Goal: Information Seeking & Learning: Learn about a topic

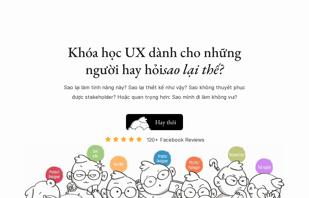
scroll to position [6, 0]
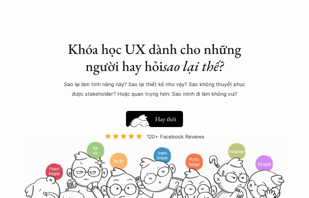
click at [161, 118] on h5 "Xem thử" at bounding box center [165, 117] width 21 height 9
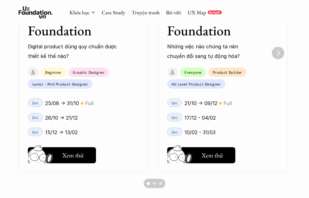
scroll to position [484, 0]
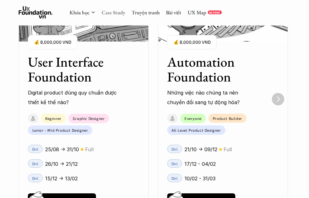
click at [115, 12] on link "Case Study" at bounding box center [114, 12] width 24 height 7
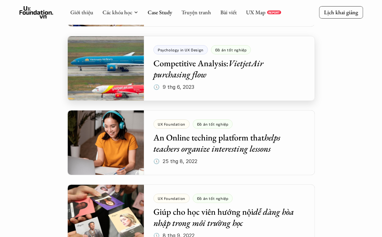
scroll to position [1970, 0]
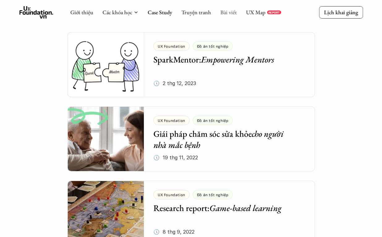
click at [221, 12] on link "Bài viết" at bounding box center [229, 12] width 16 height 7
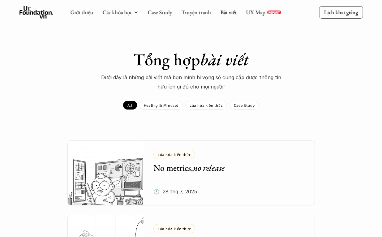
click at [130, 170] on img at bounding box center [106, 173] width 77 height 65
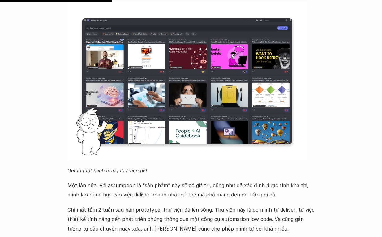
scroll to position [651, 0]
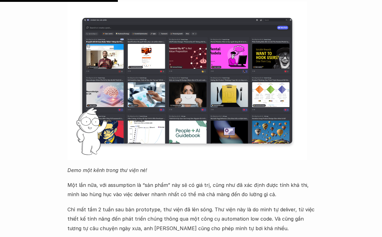
click at [117, 181] on p "Một lần nữa, với assumption là “sản phẩm” này sẽ có giá trị, cũng như đã xác đị…" at bounding box center [192, 190] width 248 height 19
click at [137, 190] on div "Gần đây mình làm một dự án khác trong nội bộ cộng đồng học viên của UX Foundati…" at bounding box center [192, 115] width 248 height 322
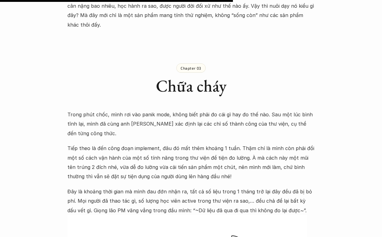
scroll to position [1286, 0]
drag, startPoint x: 139, startPoint y: 95, endPoint x: 165, endPoint y: 93, distance: 26.1
click at [165, 110] on p "Trong phút chốc, mình rơi vào panik mode, không biết phải đo cái gì hay đo thế …" at bounding box center [192, 124] width 248 height 28
click at [230, 110] on p "Trong phút chốc, mình rơi vào panik mode, không biết phải đo cái gì hay đo thế …" at bounding box center [192, 124] width 248 height 28
click at [145, 143] on p "Tiếp theo là đến công đoạn implement, đâu đó mất thêm khoảng 1 tuần. Thậm chí l…" at bounding box center [192, 162] width 248 height 38
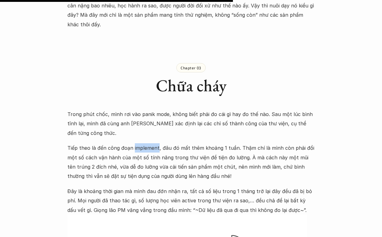
click at [145, 143] on p "Tiếp theo là đến công đoạn implement, đâu đó mất thêm khoảng 1 tuần. Thậm chí l…" at bounding box center [192, 162] width 248 height 38
click at [190, 143] on p "Tiếp theo là đến công đoạn implement, đâu đó mất thêm khoảng 1 tuần. Thậm chí l…" at bounding box center [192, 162] width 248 height 38
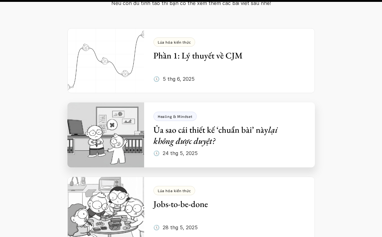
scroll to position [2496, 0]
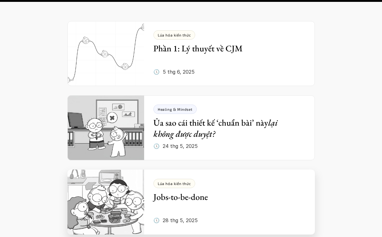
click at [170, 170] on div "Lúa hóa kiến thức Jobs-to-be-done 🕔 28 thg 5, 2025" at bounding box center [235, 202] width 162 height 65
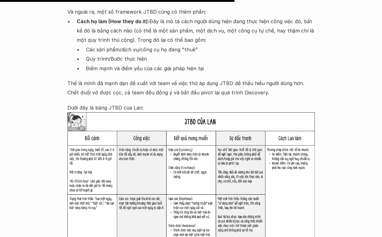
scroll to position [1321, 0]
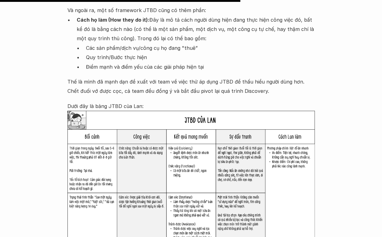
click at [191, 77] on p "Thế là mình đã mạnh dạn đề xuất với team về việc thử áp dụng JTBD để thấu hiểu …" at bounding box center [192, 86] width 248 height 19
click at [203, 77] on p "Thế là mình đã mạnh dạn đề xuất với team về việc thử áp dụng JTBD để thấu hiểu …" at bounding box center [192, 86] width 248 height 19
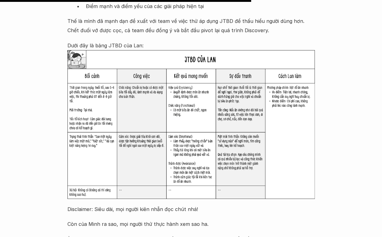
scroll to position [1382, 0]
click at [80, 205] on p "Disclaimer: Siêu dài, mọi người kiên nhẫn đọc chút nhá!" at bounding box center [192, 209] width 248 height 9
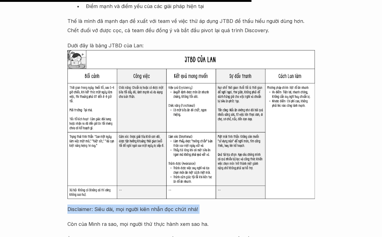
click at [80, 205] on p "Disclaimer: Siêu dài, mọi người kiên nhẫn đọc chút nhá!" at bounding box center [192, 209] width 248 height 9
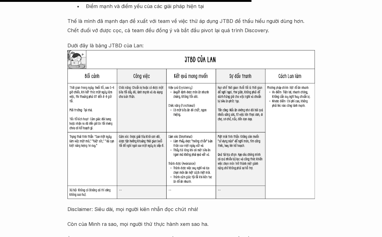
click at [80, 205] on p "Disclaimer: Siêu dài, mọi người kiên nhẫn đọc chút nhá!" at bounding box center [192, 209] width 248 height 9
click at [79, 205] on p "Disclaimer: Siêu dài, mọi người kiên nhẫn đọc chút nhá!" at bounding box center [192, 209] width 248 height 9
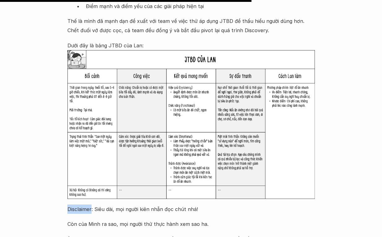
click at [79, 205] on p "Disclaimer: Siêu dài, mọi người kiên nhẫn đọc chút nhá!" at bounding box center [192, 209] width 248 height 9
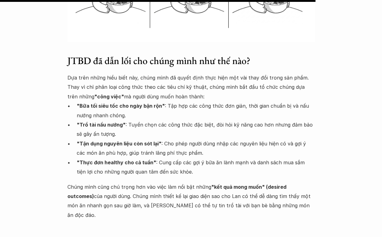
scroll to position [1783, 0]
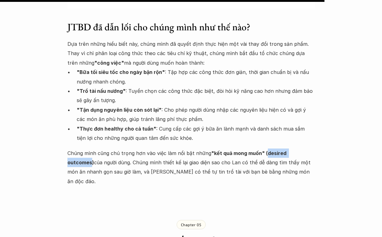
drag, startPoint x: 264, startPoint y: 135, endPoint x: 309, endPoint y: 134, distance: 44.6
click at [288, 150] on strong ""kết quả mong muốn" (desired outcomes)" at bounding box center [178, 157] width 221 height 15
click at [206, 149] on p "Chúng mình cũng chú trọng hơn vào việc làm nổi bật những "kết quả mong muốn" (d…" at bounding box center [192, 168] width 248 height 38
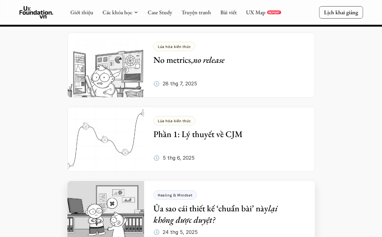
scroll to position [2411, 0]
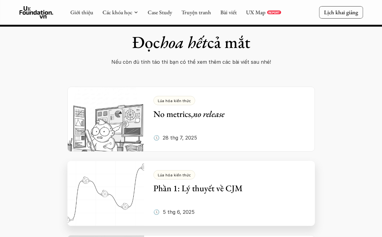
click at [242, 171] on div "Lúa hóa kiến thức Phần 1: Lý thuyết về CJM 🕔 [DATE]" at bounding box center [235, 193] width 162 height 65
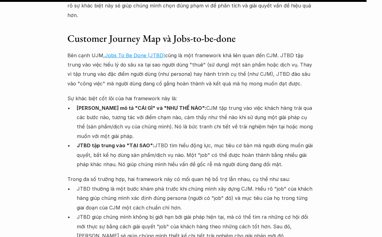
scroll to position [4824, 0]
